Goal: Information Seeking & Learning: Learn about a topic

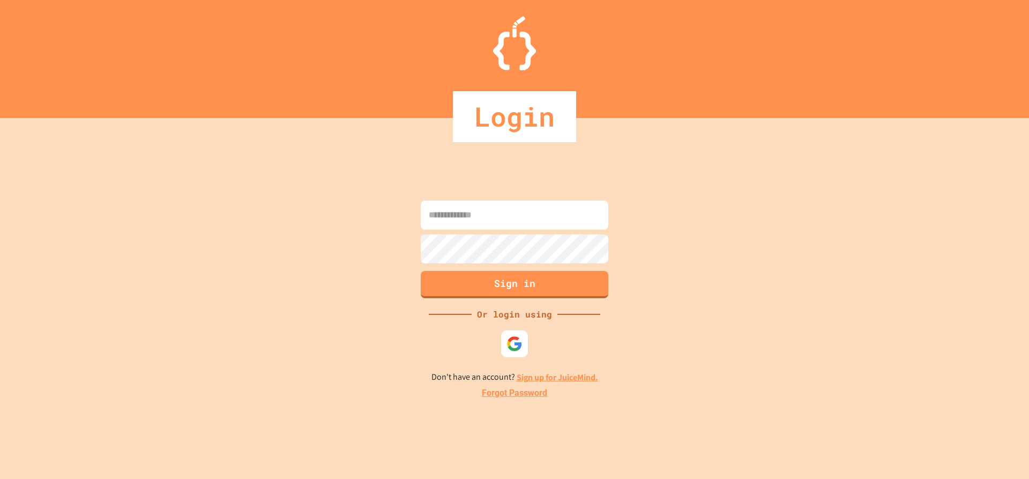
click at [466, 212] on input at bounding box center [515, 215] width 188 height 29
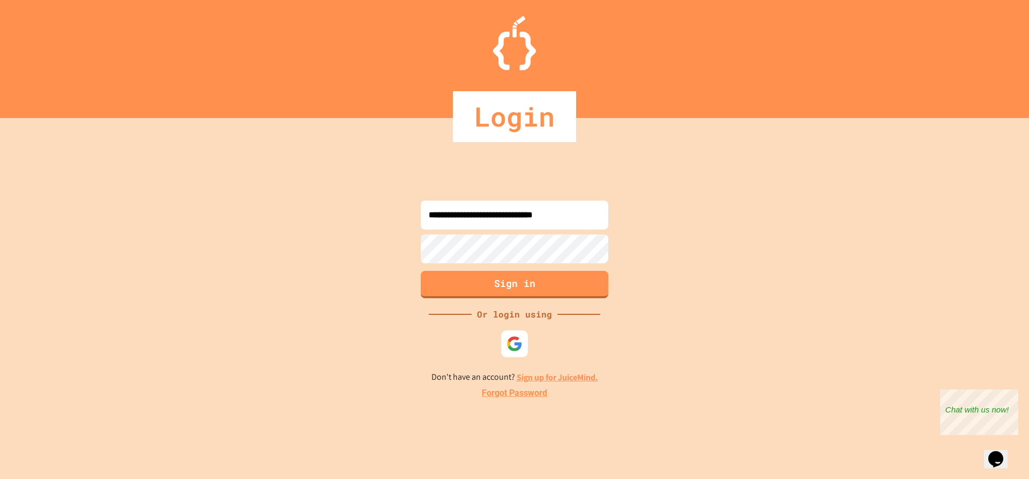
type input "**********"
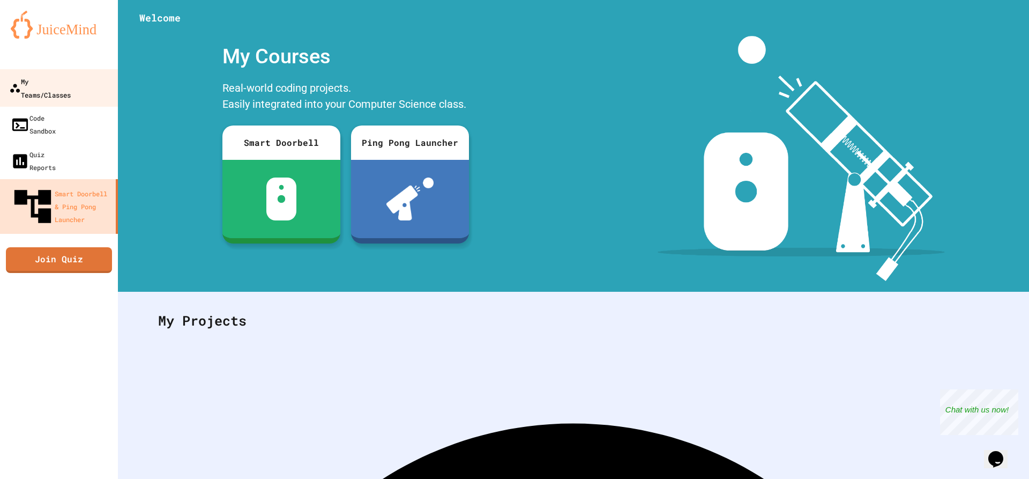
click at [45, 79] on div "My Teams/Classes" at bounding box center [40, 88] width 62 height 26
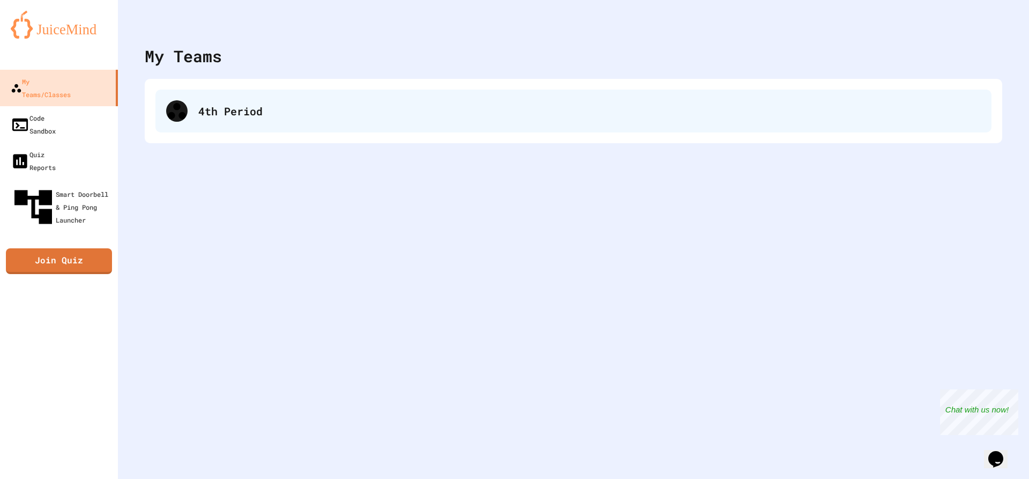
click at [501, 122] on div "4th Period" at bounding box center [573, 111] width 836 height 43
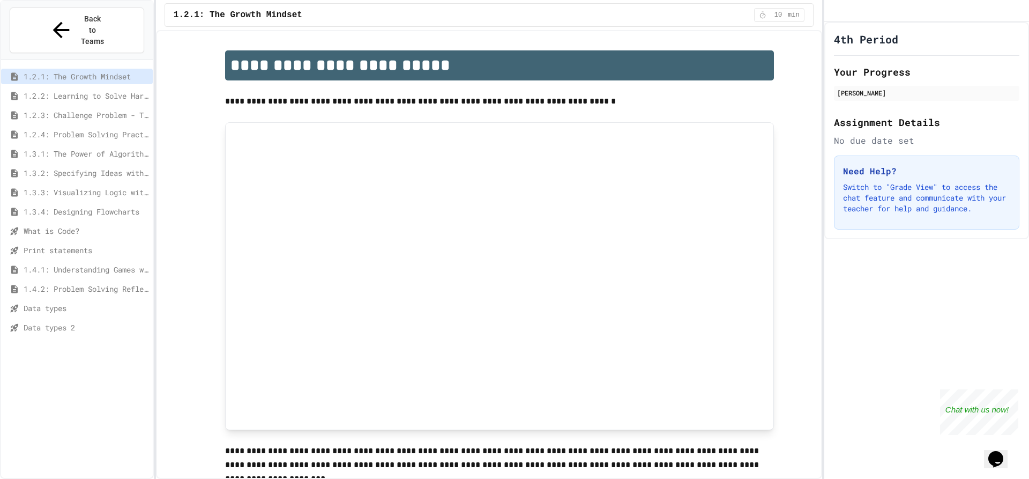
click at [70, 322] on span "Data types 2" at bounding box center [86, 327] width 125 height 11
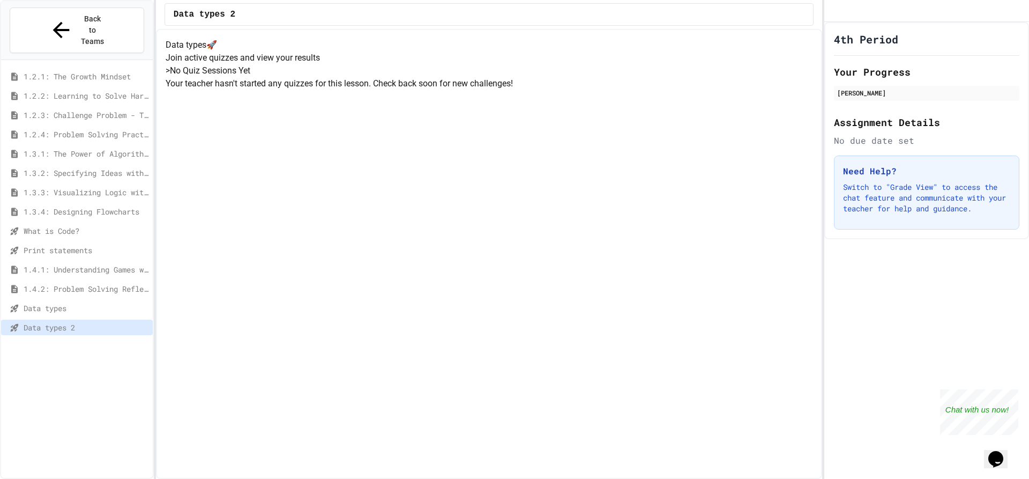
click at [88, 302] on span "Data types" at bounding box center [86, 307] width 125 height 11
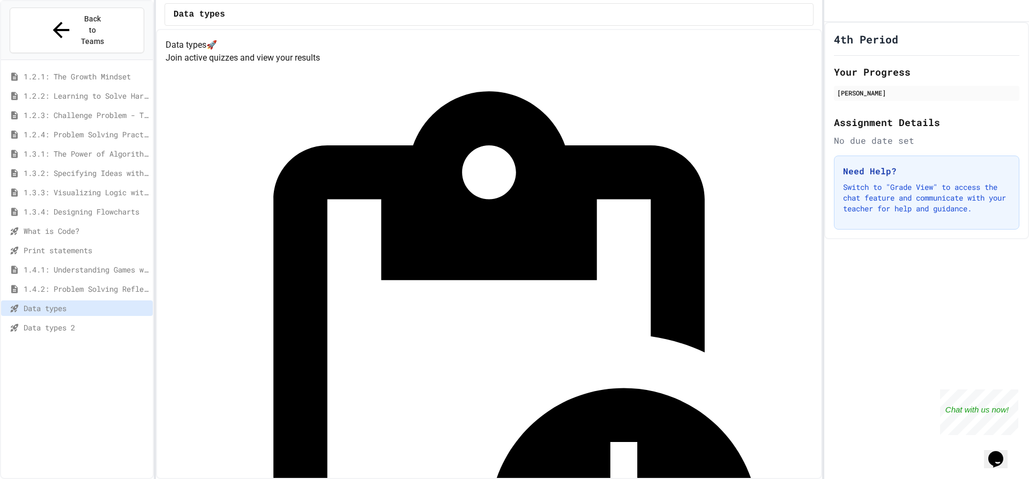
click at [76, 322] on span "Data types 2" at bounding box center [86, 327] width 125 height 11
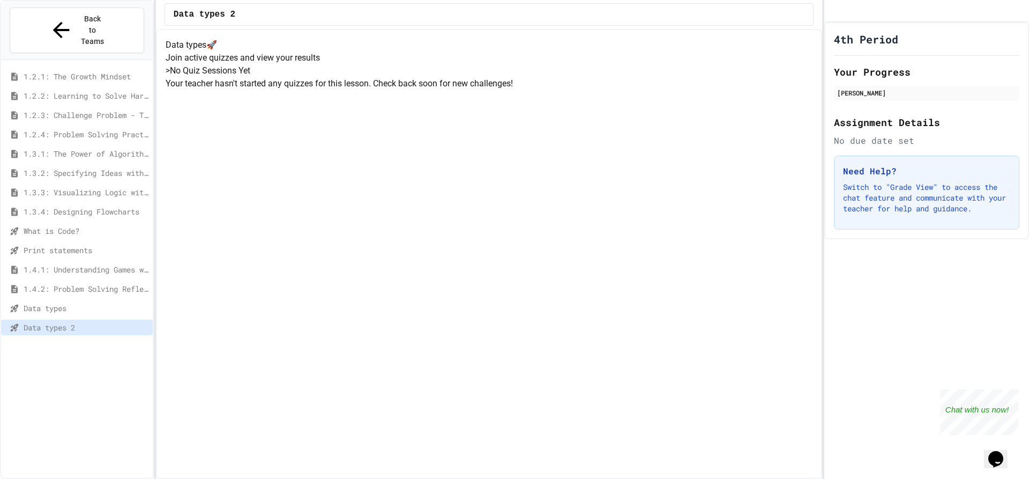
click at [129, 302] on span "Data types" at bounding box center [86, 307] width 125 height 11
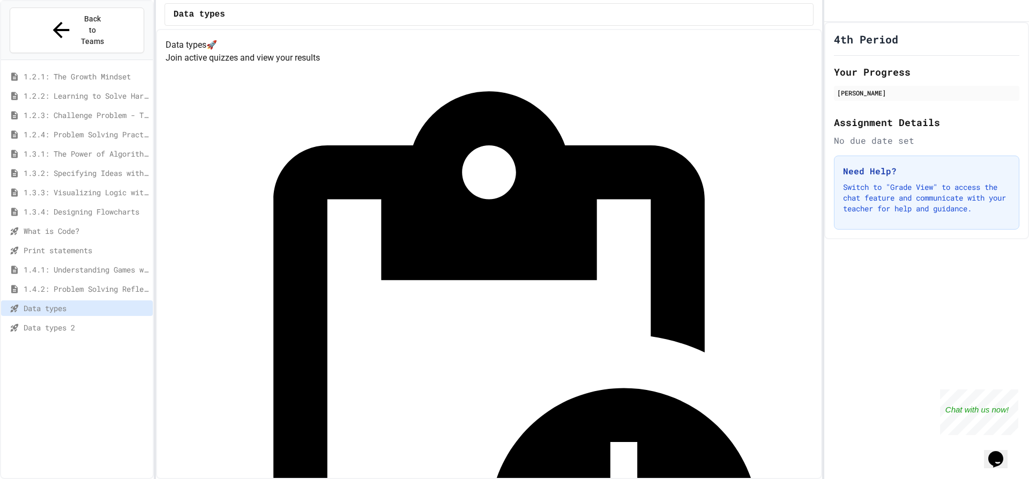
click at [91, 322] on span "Data types 2" at bounding box center [86, 327] width 125 height 11
